Goal: Task Accomplishment & Management: Manage account settings

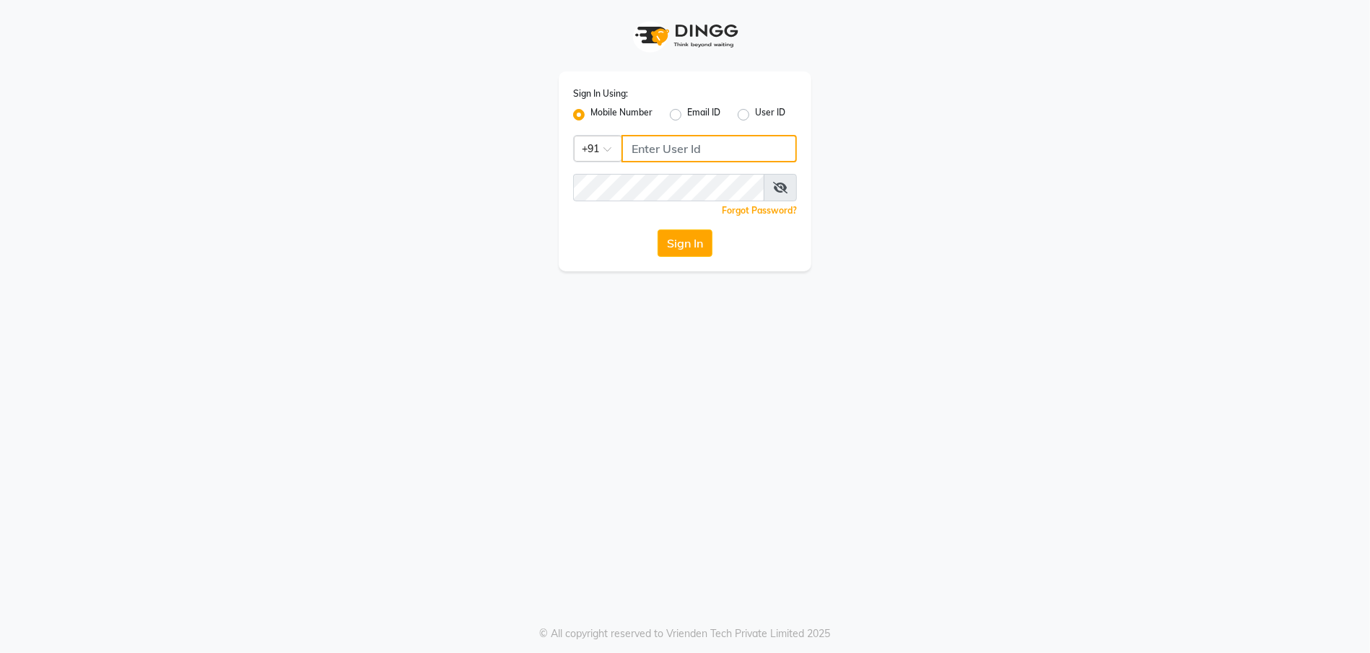
type input "8010919862"
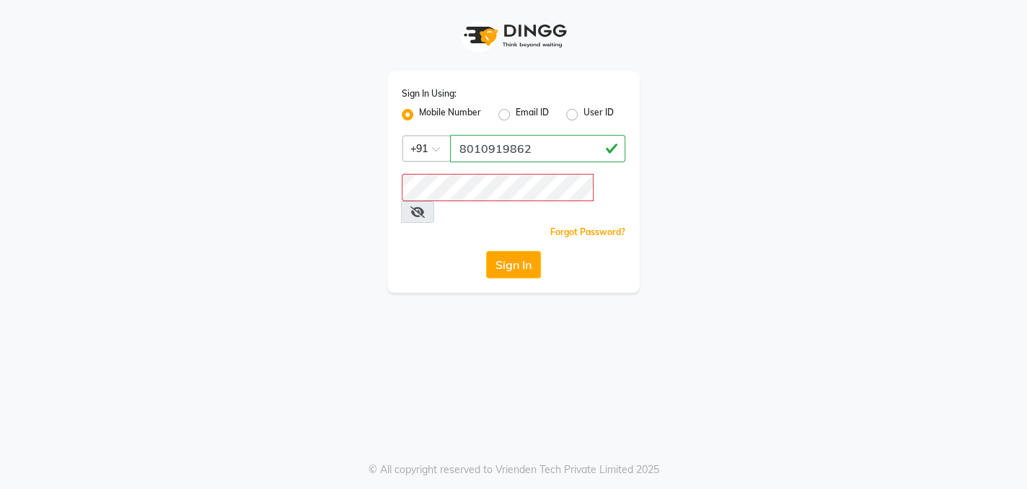
click at [425, 206] on icon at bounding box center [418, 212] width 14 height 12
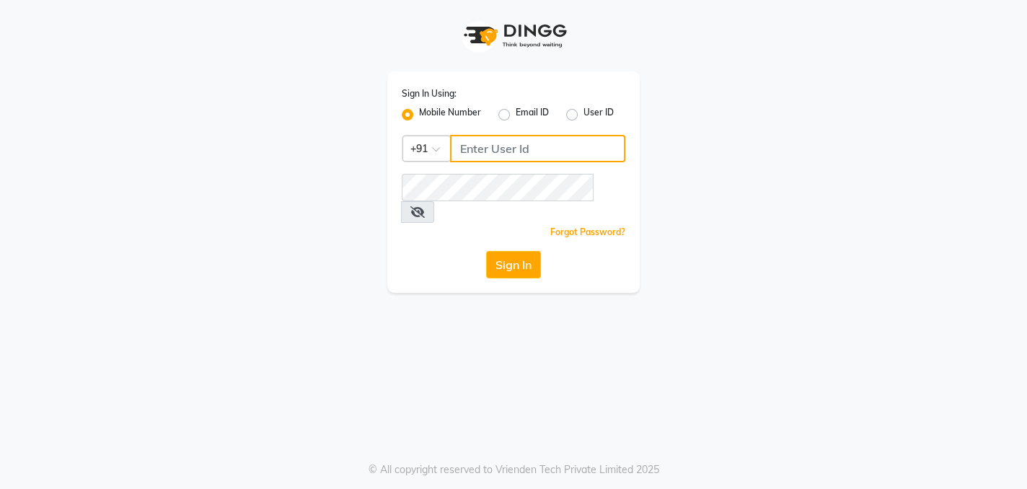
type input "8010919862"
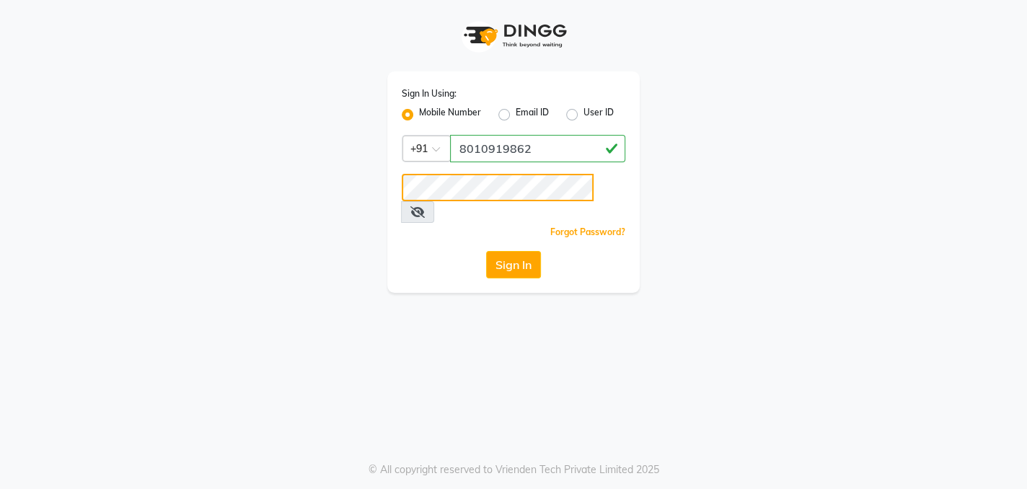
click at [486, 251] on button "Sign In" at bounding box center [513, 264] width 55 height 27
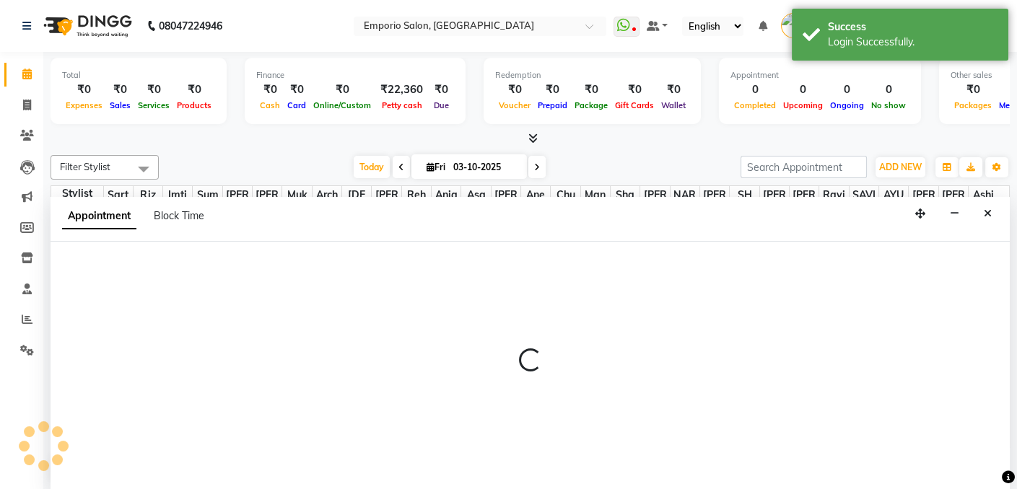
select select "60240"
select select "tentative"
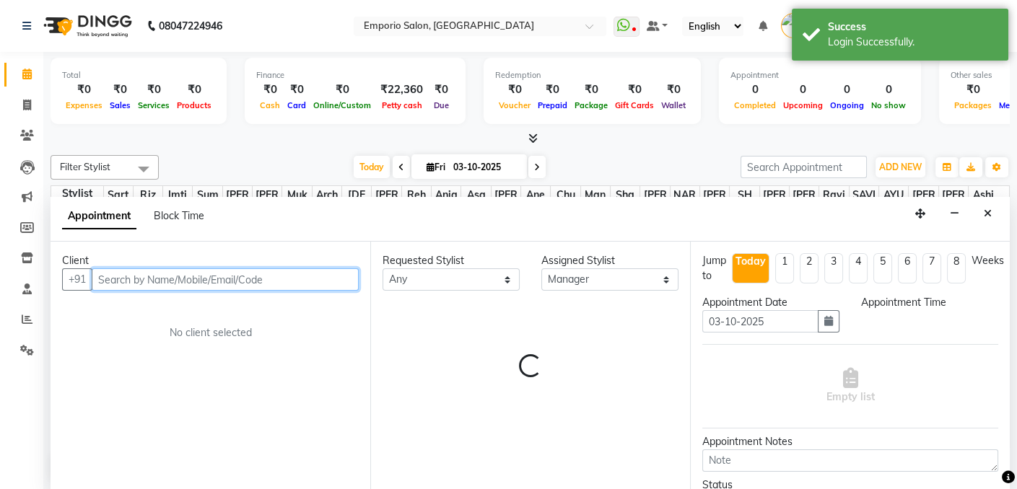
select select "540"
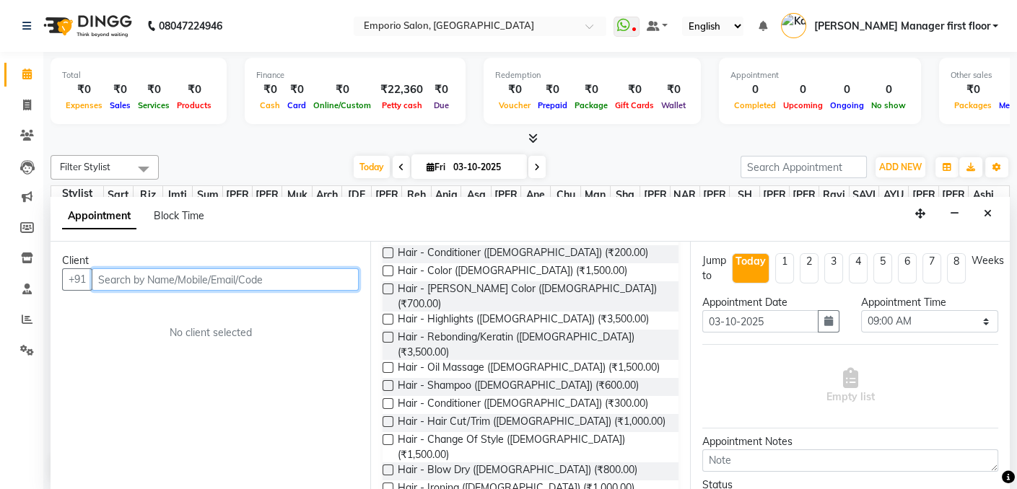
scroll to position [216, 0]
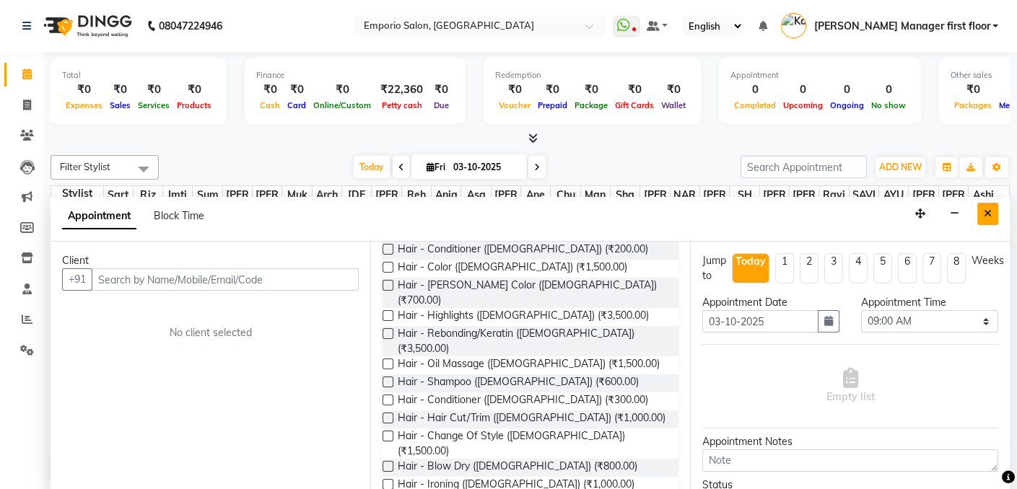
click at [987, 204] on button "Close" at bounding box center [987, 214] width 21 height 22
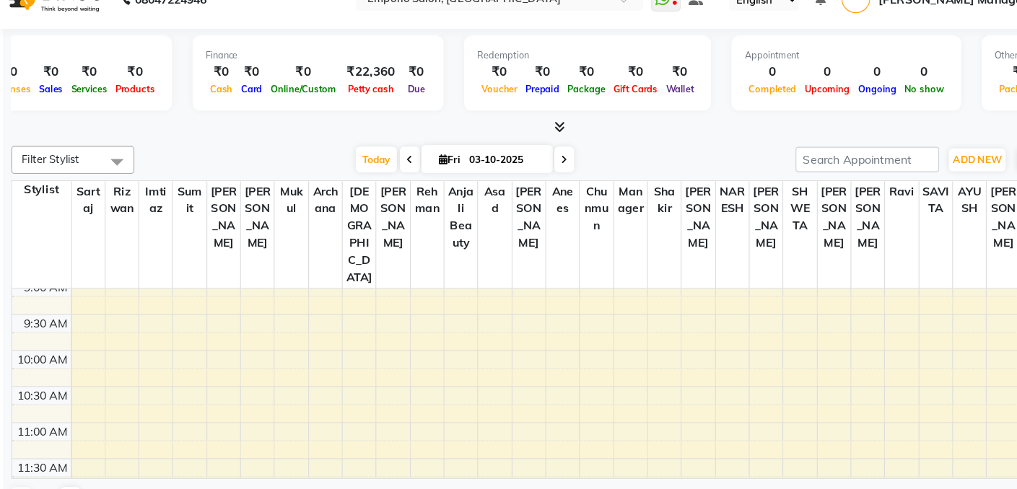
scroll to position [0, 0]
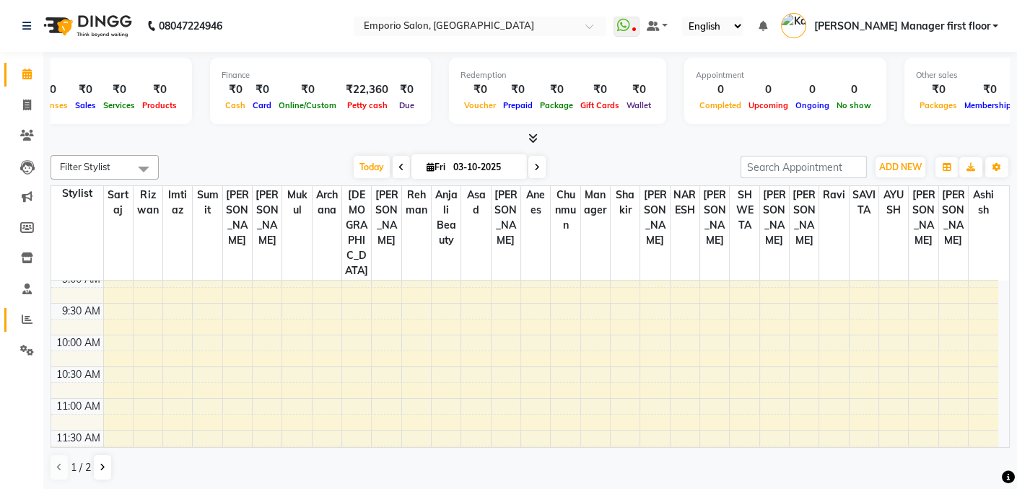
click at [25, 319] on icon at bounding box center [27, 319] width 11 height 11
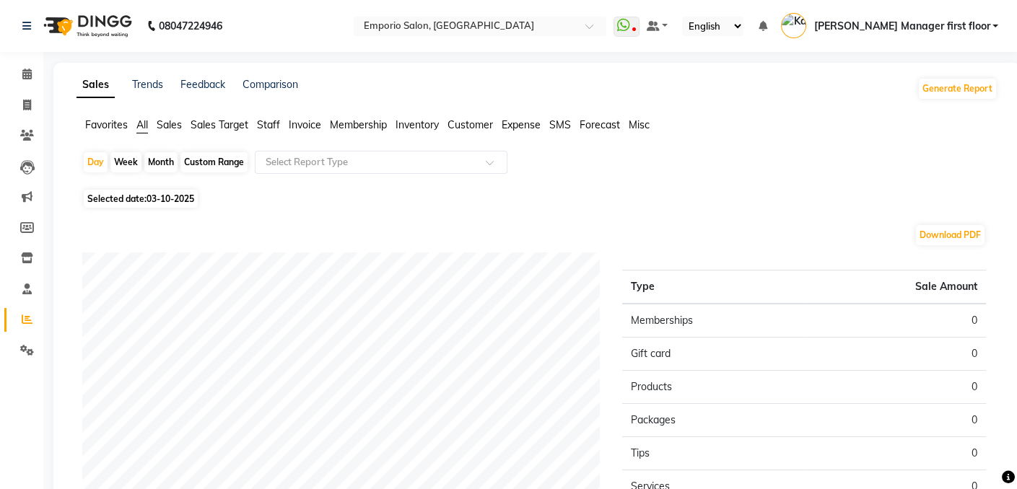
click at [266, 126] on span "Staff" at bounding box center [268, 124] width 23 height 13
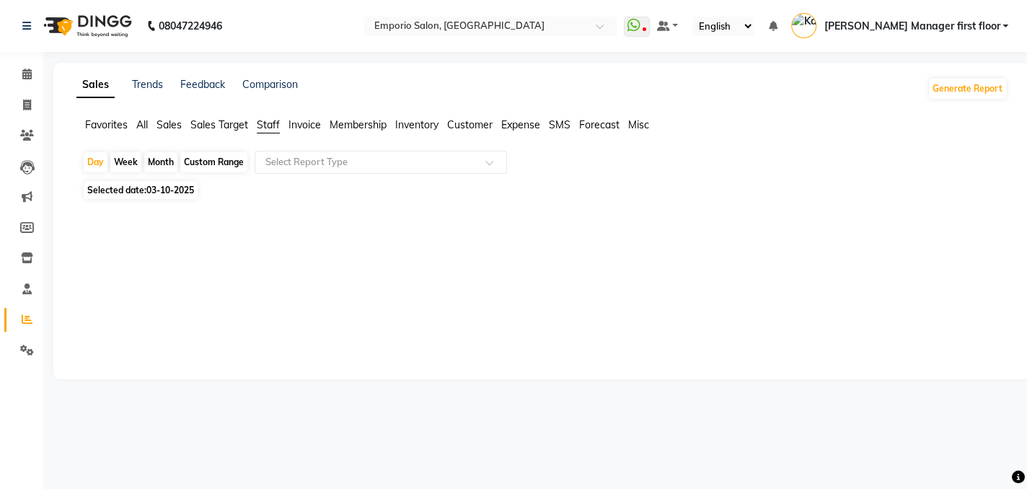
click at [160, 189] on span "03-10-2025" at bounding box center [170, 190] width 48 height 11
select select "10"
select select "2025"
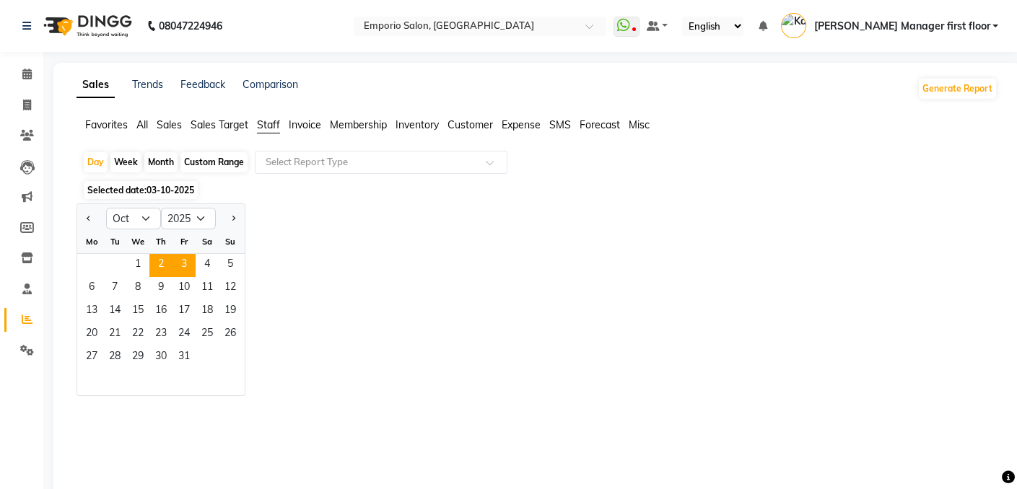
click at [160, 263] on span "2" at bounding box center [160, 265] width 23 height 23
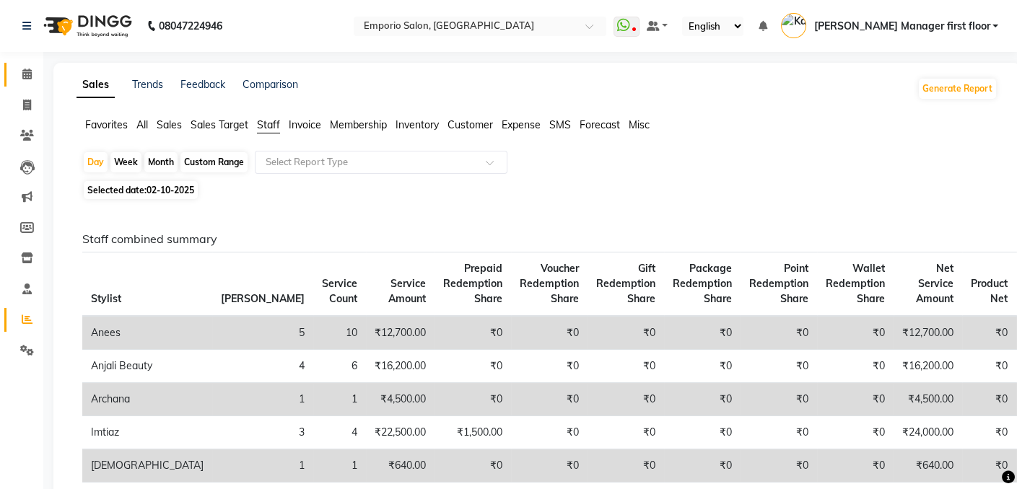
click at [27, 81] on span at bounding box center [26, 74] width 25 height 17
